Goal: Navigation & Orientation: Go to known website

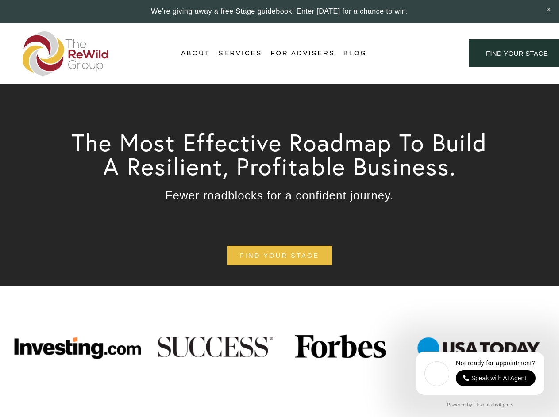
click at [418, 54] on div "Login Account" at bounding box center [418, 53] width 69 height 12
